Goal: Information Seeking & Learning: Learn about a topic

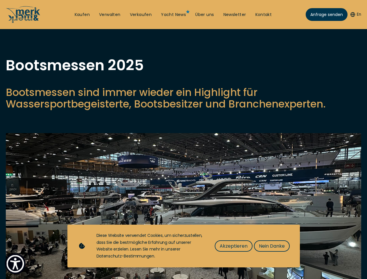
click at [15, 264] on img "Show Accessibility Preferences" at bounding box center [15, 264] width 18 height 18
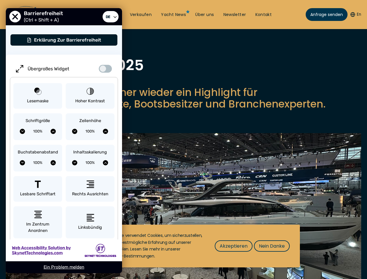
click at [355, 15] on button "En" at bounding box center [356, 15] width 11 height 6
click at [183, 110] on p "Bootsmessen sind immer wieder ein Highlight für Wassersportbegeisterte, Bootsbe…" at bounding box center [184, 98] width 356 height 23
click at [183, 213] on img at bounding box center [184, 217] width 356 height 169
click at [233, 246] on span "Akzeptieren" at bounding box center [234, 245] width 28 height 7
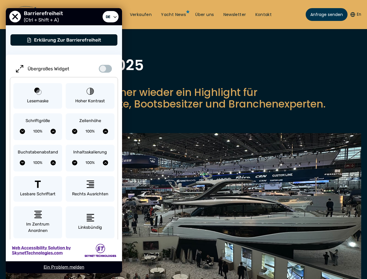
click at [272, 0] on div "Nach oben Kaufen Verwalten Verkaufen Yacht News Über uns Newsletter Kontakt Sen…" at bounding box center [183, 0] width 367 height 0
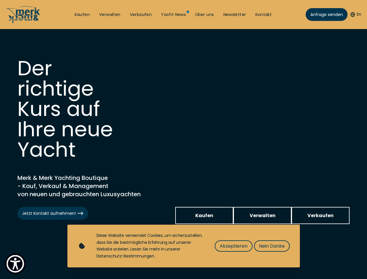
click at [15, 264] on img "Show Accessibility Preferences" at bounding box center [15, 264] width 18 height 18
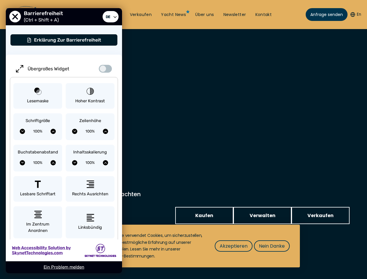
click at [355, 15] on button "En" at bounding box center [356, 15] width 11 height 6
click at [90, 145] on div "Inhaltsskalierung 100%" at bounding box center [90, 158] width 49 height 27
click at [233, 246] on span "Akzeptieren" at bounding box center [234, 245] width 28 height 7
